Goal: Task Accomplishment & Management: Complete application form

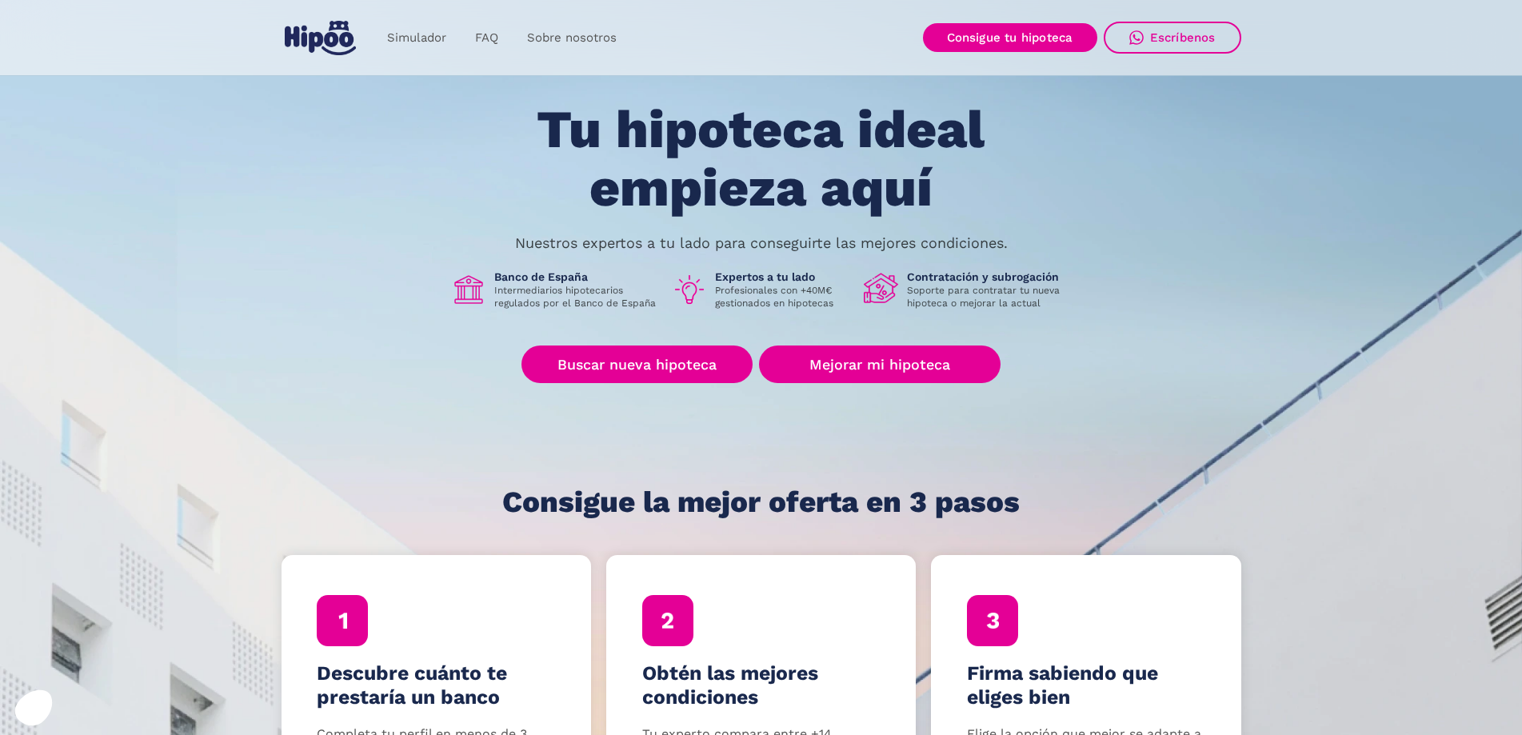
scroll to position [80, 0]
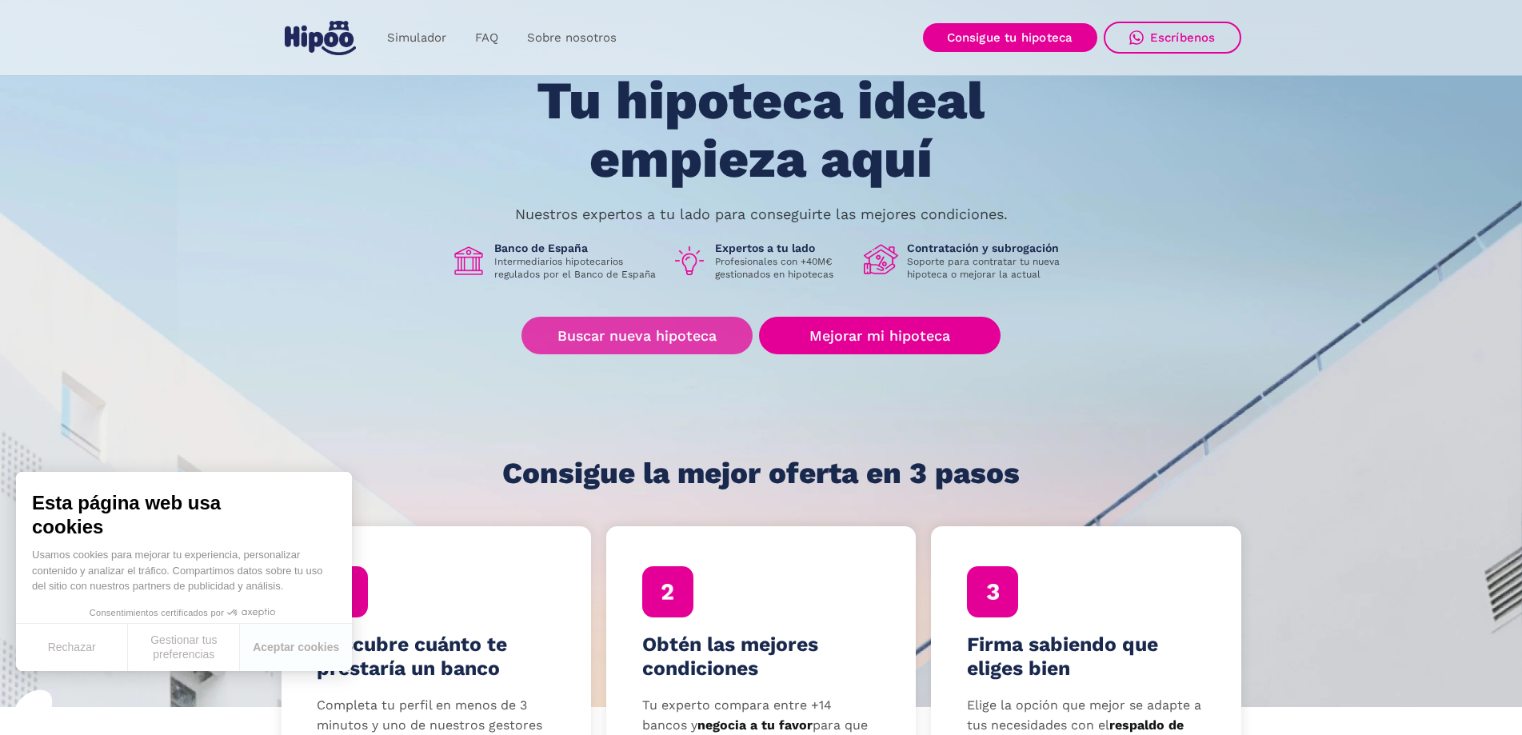
click at [632, 338] on link "Buscar nueva hipoteca" at bounding box center [637, 336] width 231 height 38
